Goal: Task Accomplishment & Management: Manage account settings

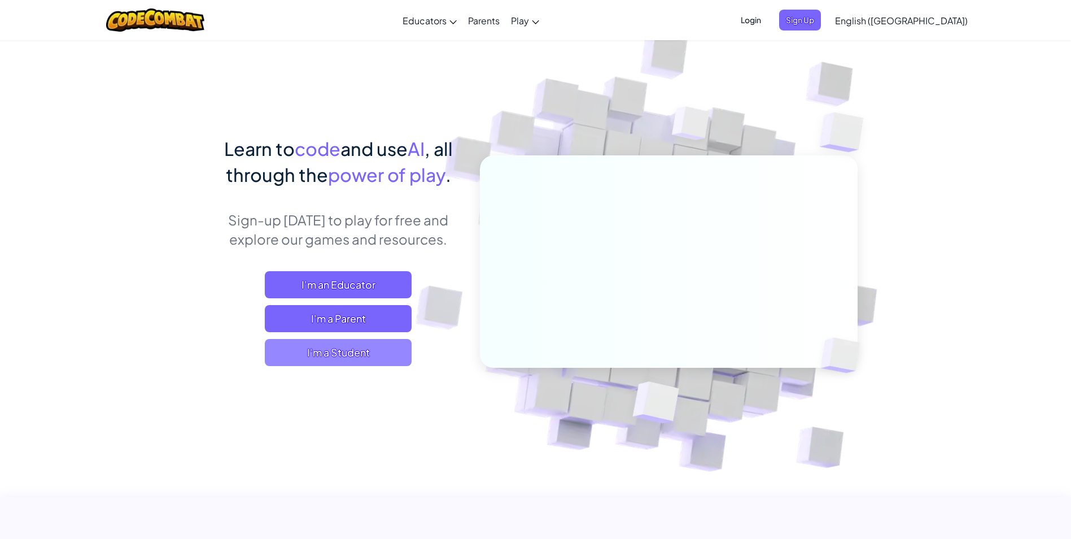
click at [336, 355] on span "I'm a Student" at bounding box center [338, 352] width 147 height 27
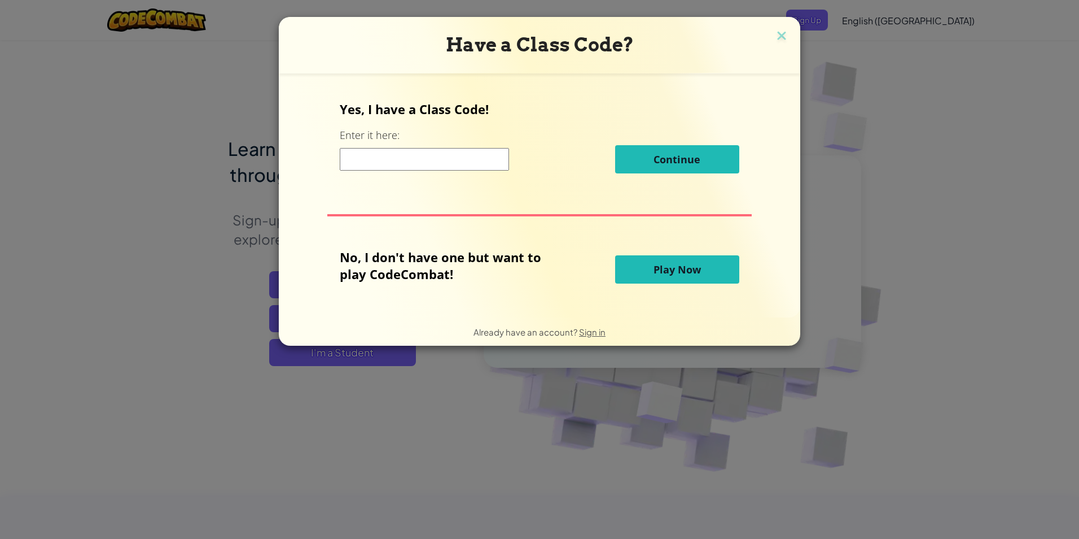
drag, startPoint x: 782, startPoint y: 32, endPoint x: 842, endPoint y: 23, distance: 61.2
click at [782, 32] on img at bounding box center [782, 36] width 15 height 17
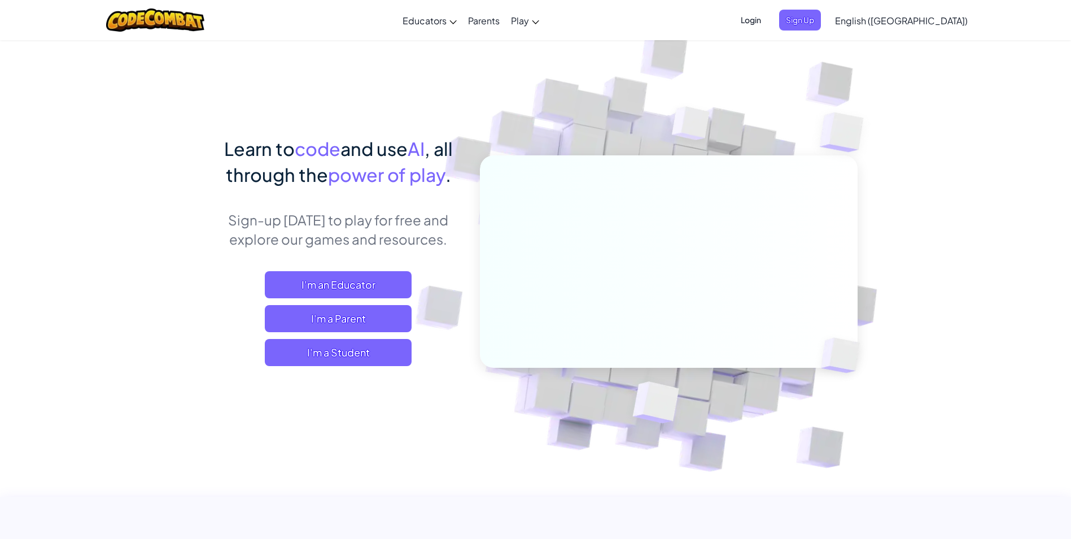
click at [768, 23] on span "Login" at bounding box center [751, 20] width 34 height 21
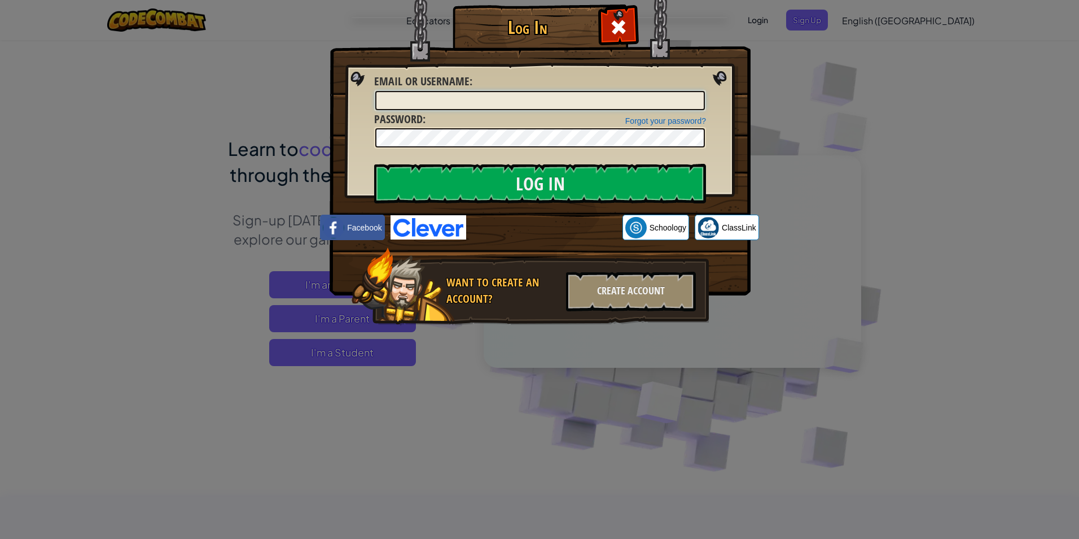
click at [426, 95] on input "Email or Username :" at bounding box center [540, 100] width 330 height 19
type input "2213543"
